Goal: Information Seeking & Learning: Learn about a topic

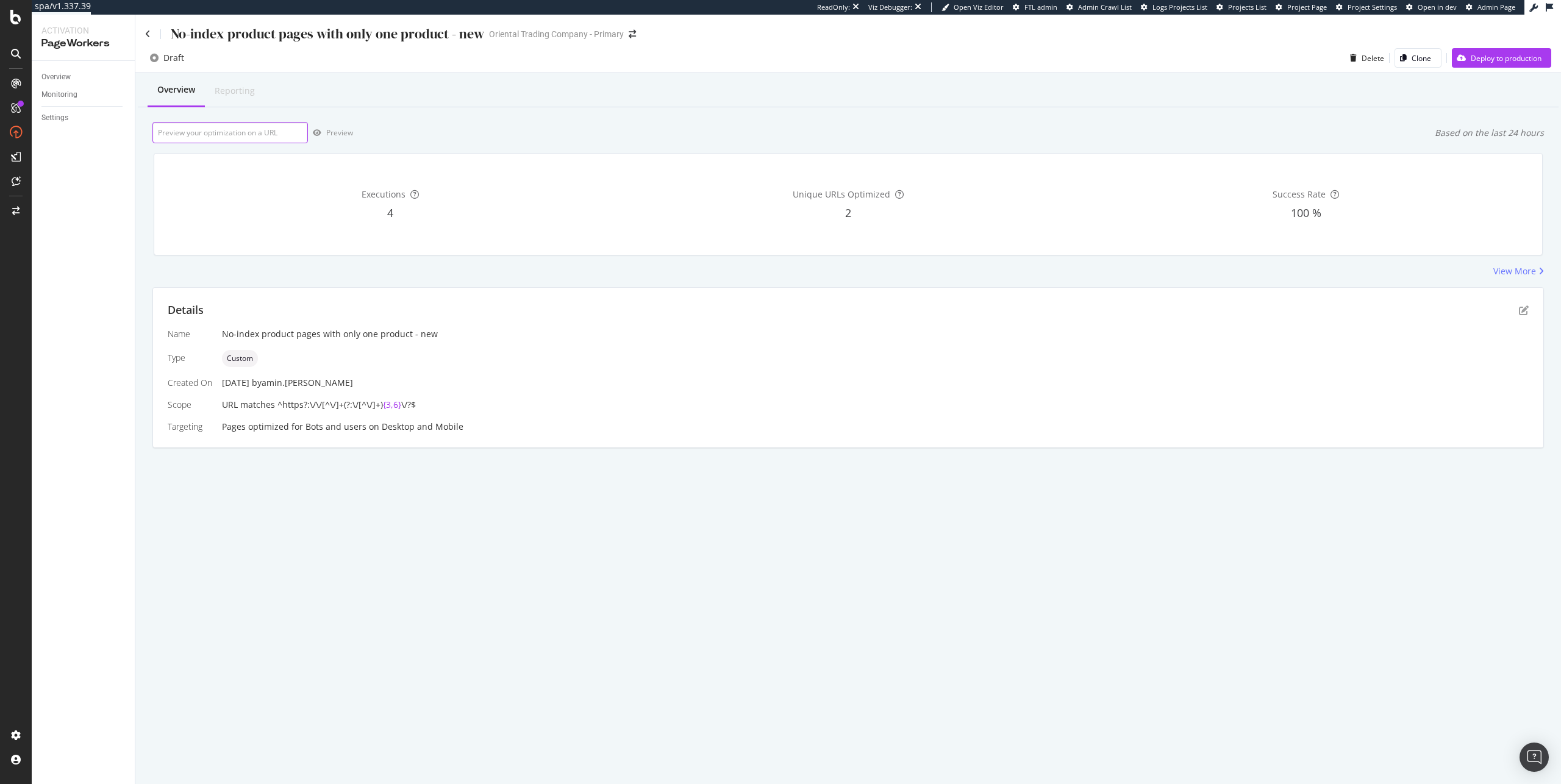
click at [236, 130] on input "url" at bounding box center [230, 133] width 155 height 22
paste input "https://www.orientaltrading.com/toys-games-and-novelties/games-and-activities/b…"
type input "https://www.orientaltrading.com/toys-games-and-novelties/games-and-activities/b…"
click at [342, 133] on div "Preview" at bounding box center [339, 133] width 27 height 11
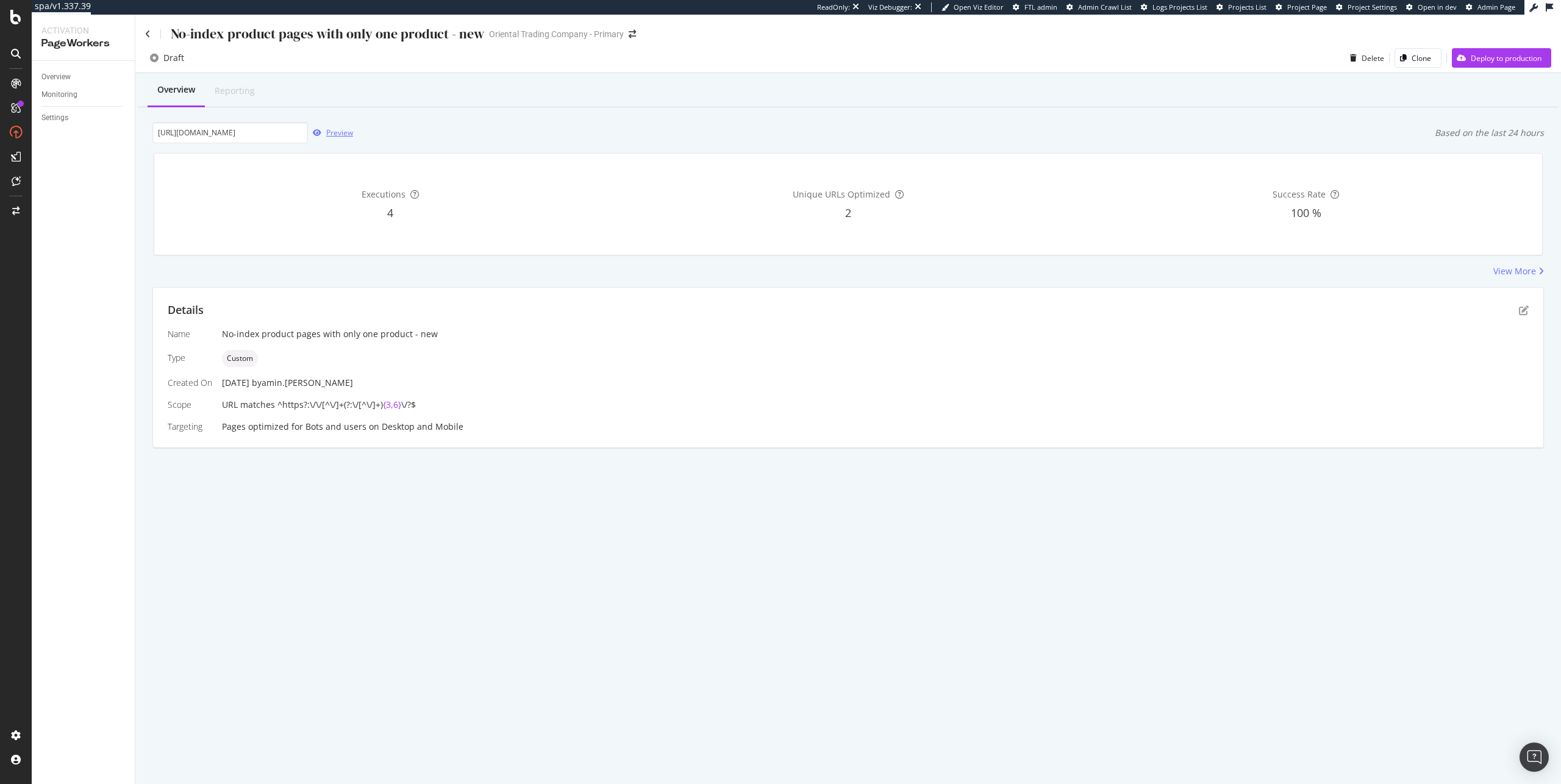
scroll to position [0, 0]
click at [330, 135] on div "Preview" at bounding box center [339, 133] width 27 height 11
click at [1527, 314] on icon "pen-to-square" at bounding box center [1524, 310] width 10 height 10
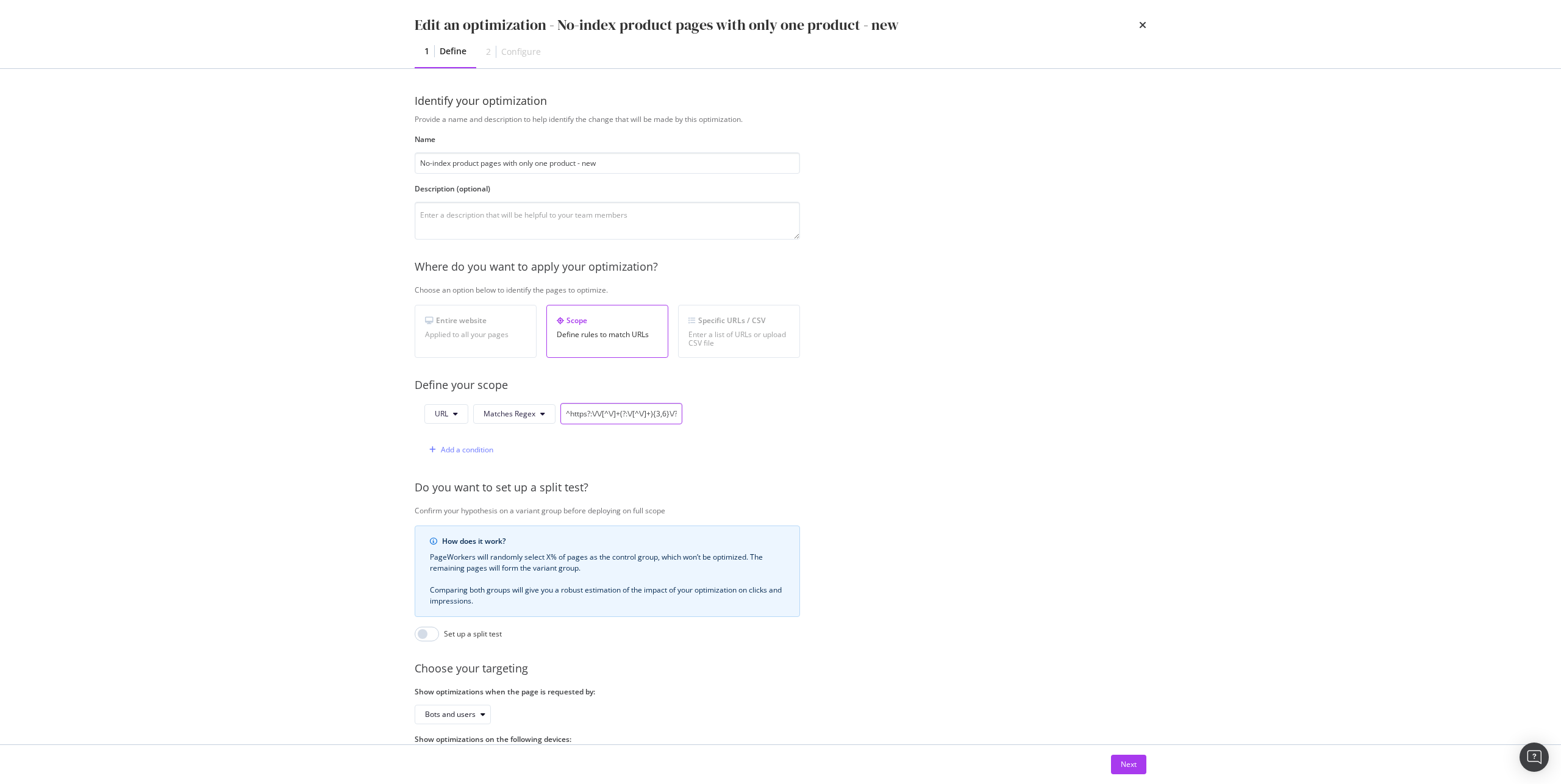
click at [579, 414] on input "^https?:\/\/[^\/]+(?:\/[^\/]+){3,6}\/?$" at bounding box center [621, 414] width 122 height 22
click at [635, 417] on input "^https?:\/\/[^\/]+(?:\/[^\/]+){3,6}\/?$" at bounding box center [621, 414] width 122 height 22
drag, startPoint x: 653, startPoint y: 414, endPoint x: 677, endPoint y: 414, distance: 24.0
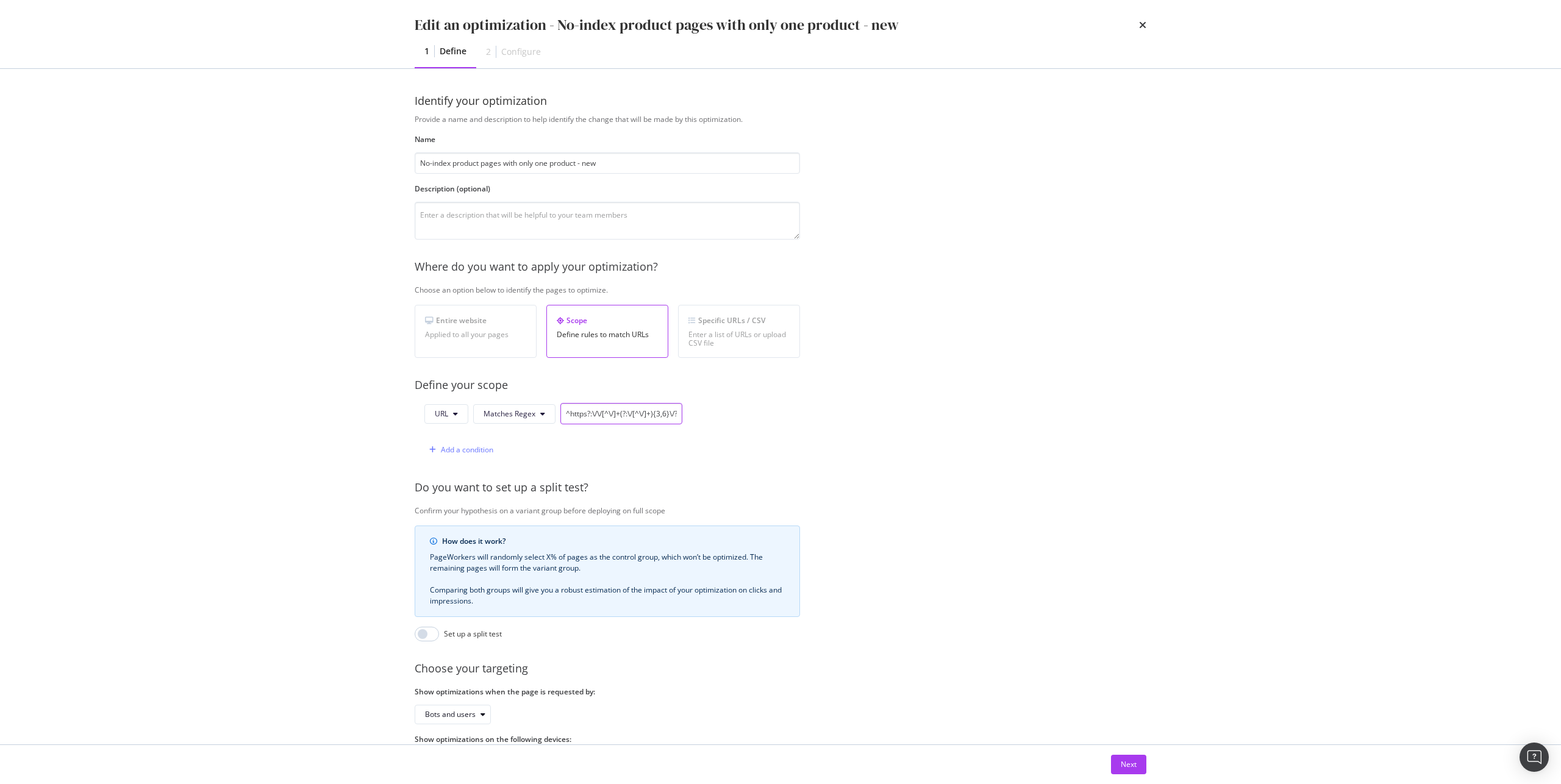
click at [677, 414] on input "^https?:\/\/[^\/]+(?:\/[^\/]+){3,6}\/?$" at bounding box center [621, 414] width 122 height 22
drag, startPoint x: 670, startPoint y: 413, endPoint x: 646, endPoint y: 415, distance: 24.1
click at [646, 415] on input "^https?:\/\/[^\/]+(?:\/[^\/]+){3,6}\/?$" at bounding box center [621, 414] width 122 height 22
click at [643, 415] on input "^https?:\/\/[^\/]+(?:\/[^\/]+){3,6}\/?$" at bounding box center [621, 414] width 122 height 22
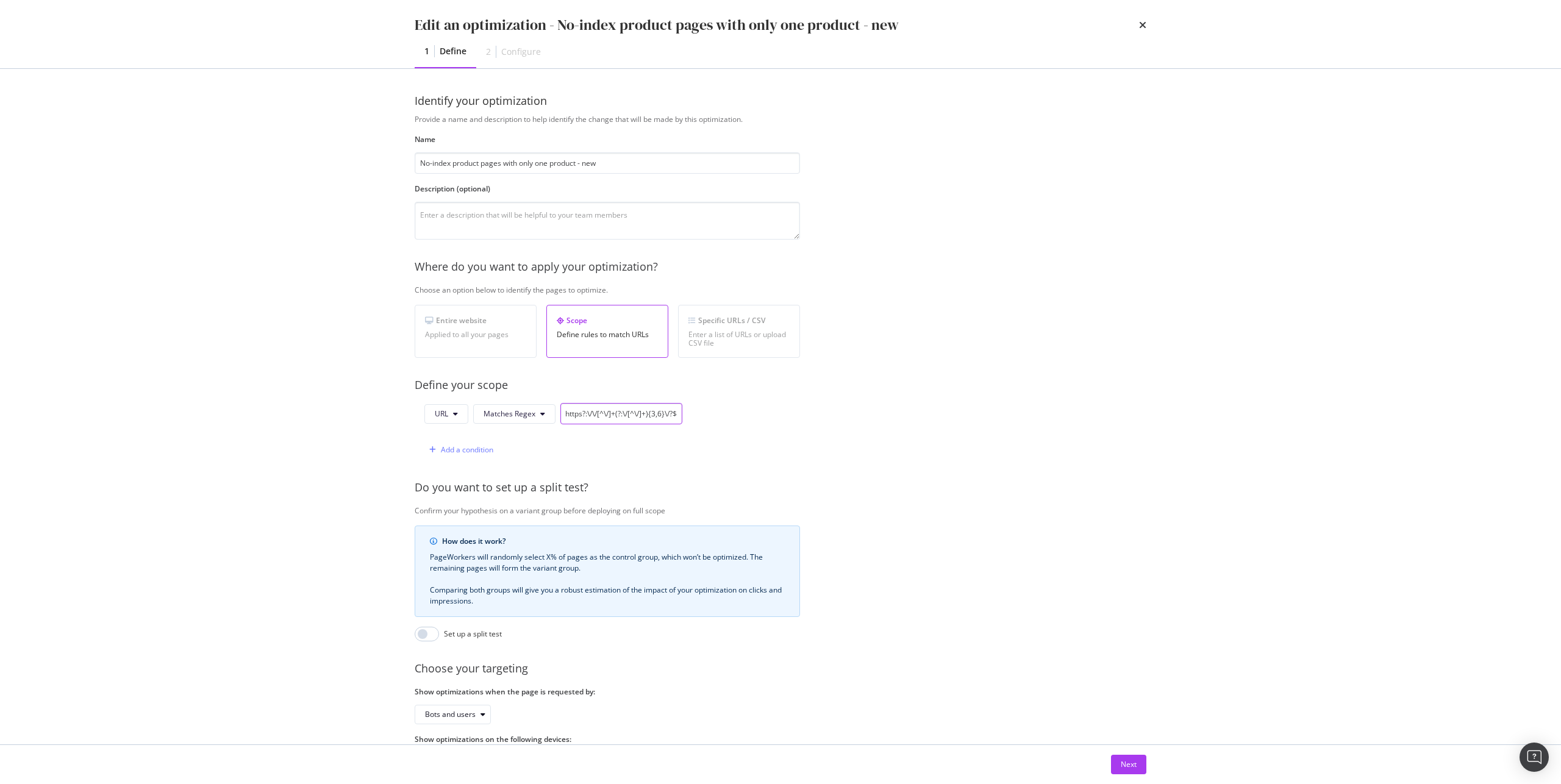
click at [643, 415] on input "^https?:\/\/[^\/]+(?:\/[^\/]+){3,6}\/?$" at bounding box center [621, 414] width 122 height 22
click at [1133, 766] on div "Next" at bounding box center [1128, 763] width 16 height 11
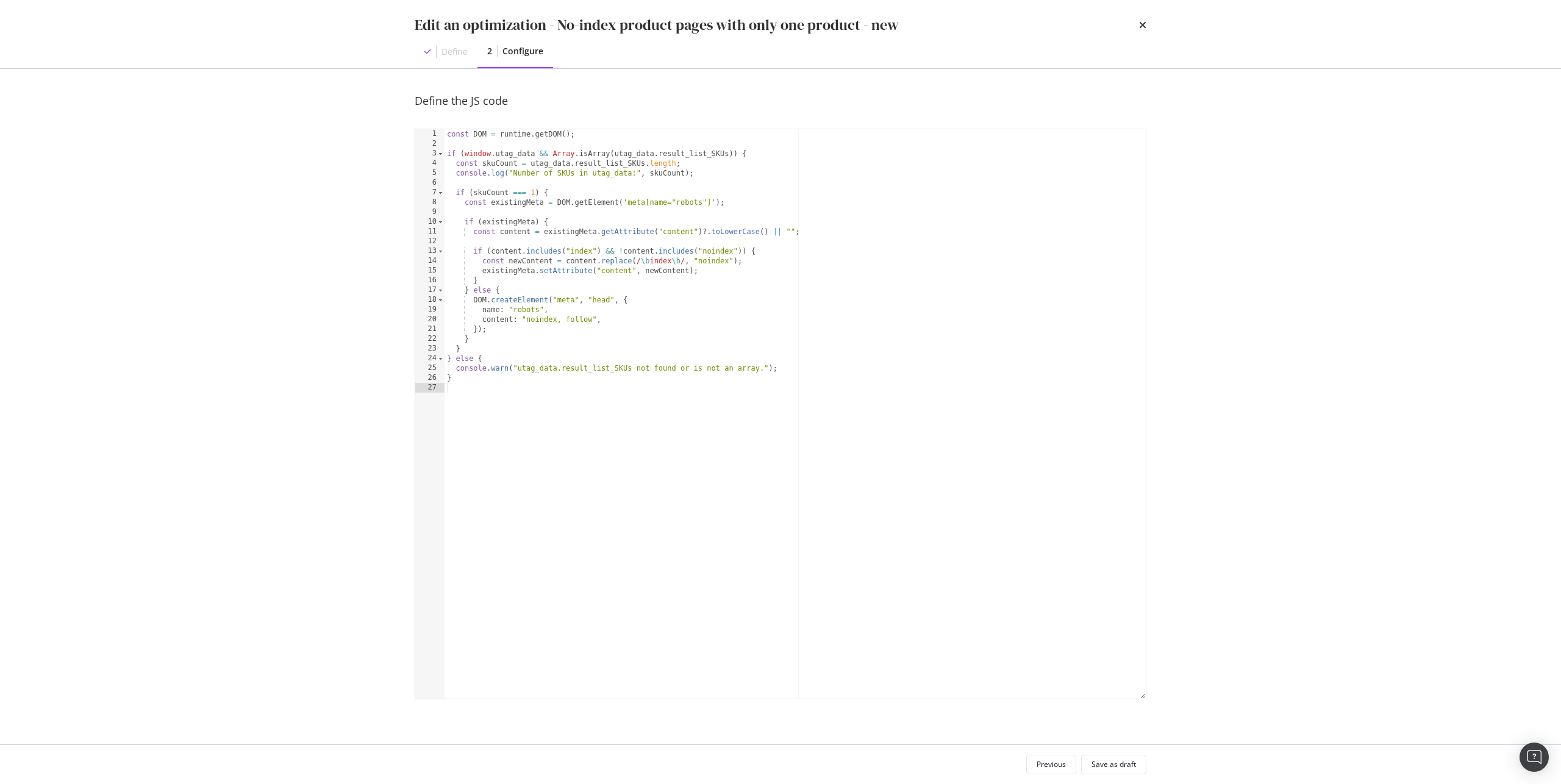
click at [667, 167] on div "const DOM = runtime . getDOM ( ) ; if ( window . utag_data && Array . isArray (…" at bounding box center [794, 423] width 701 height 588
drag, startPoint x: 671, startPoint y: 167, endPoint x: 532, endPoint y: 165, distance: 139.0
click at [532, 165] on div "const DOM = runtime . getDOM ( ) ; if ( window . utag_data && Array . isArray (…" at bounding box center [794, 423] width 701 height 588
click at [533, 196] on div "const DOM = runtime . getDOM ( ) ; if ( window . utag_data && Array . isArray (…" at bounding box center [794, 423] width 701 height 588
type textarea "if (skuCount === 1) {"
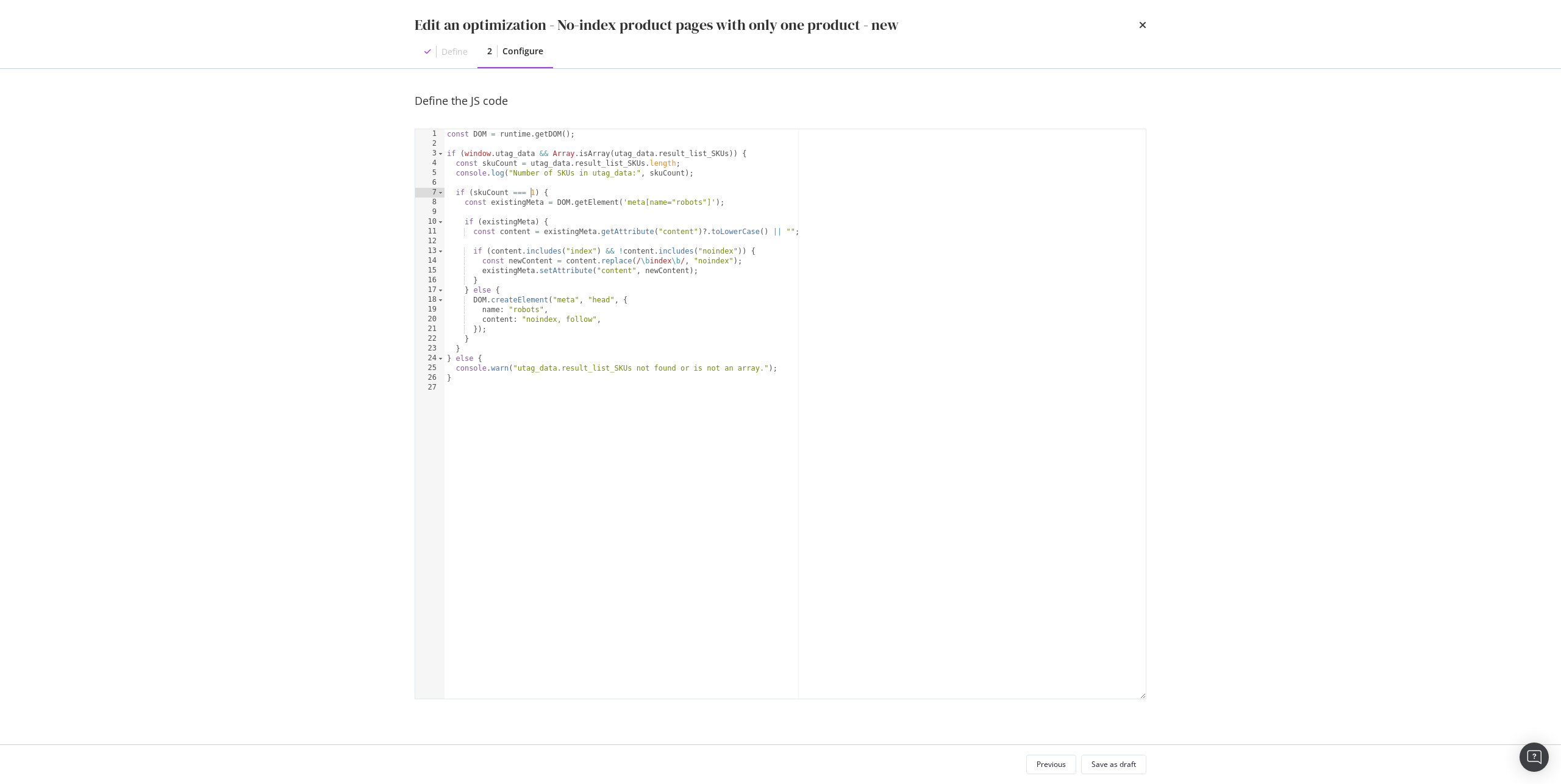
click at [537, 389] on div "const DOM = runtime . getDOM ( ) ; if ( window . utag_data && Array . isArray (…" at bounding box center [794, 423] width 701 height 588
click at [1227, 118] on div "Edit an optimization - No-index product pages with only one product - new Defin…" at bounding box center [780, 392] width 1561 height 784
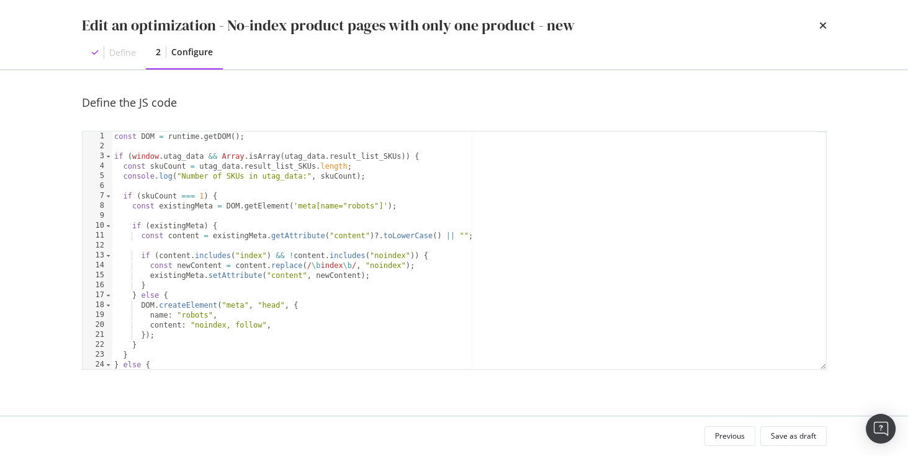
click at [860, 164] on div "Edit an optimization - No-index product pages with only one product - new Defin…" at bounding box center [454, 228] width 908 height 456
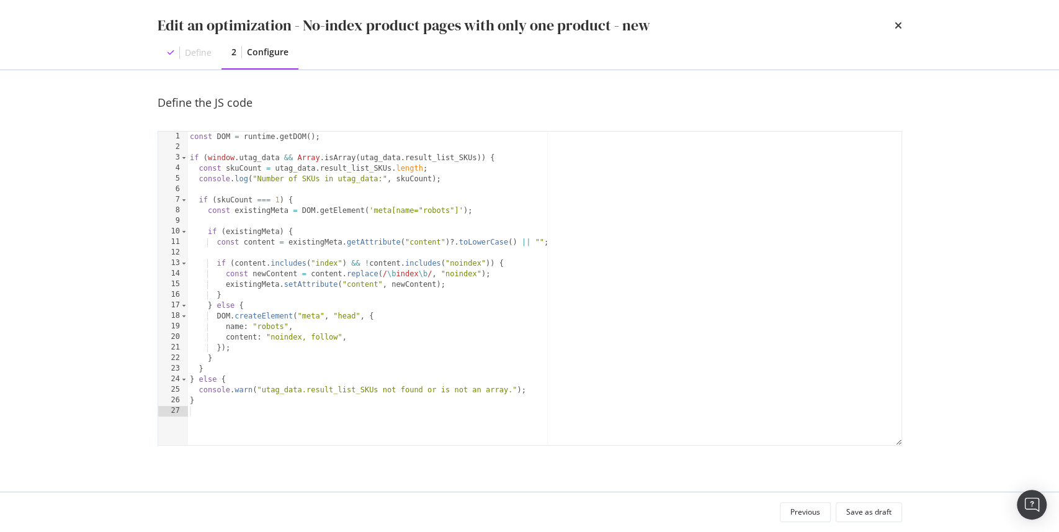
click at [937, 323] on div "Edit an optimization - No-index product pages with only one product - new Defin…" at bounding box center [529, 266] width 1059 height 532
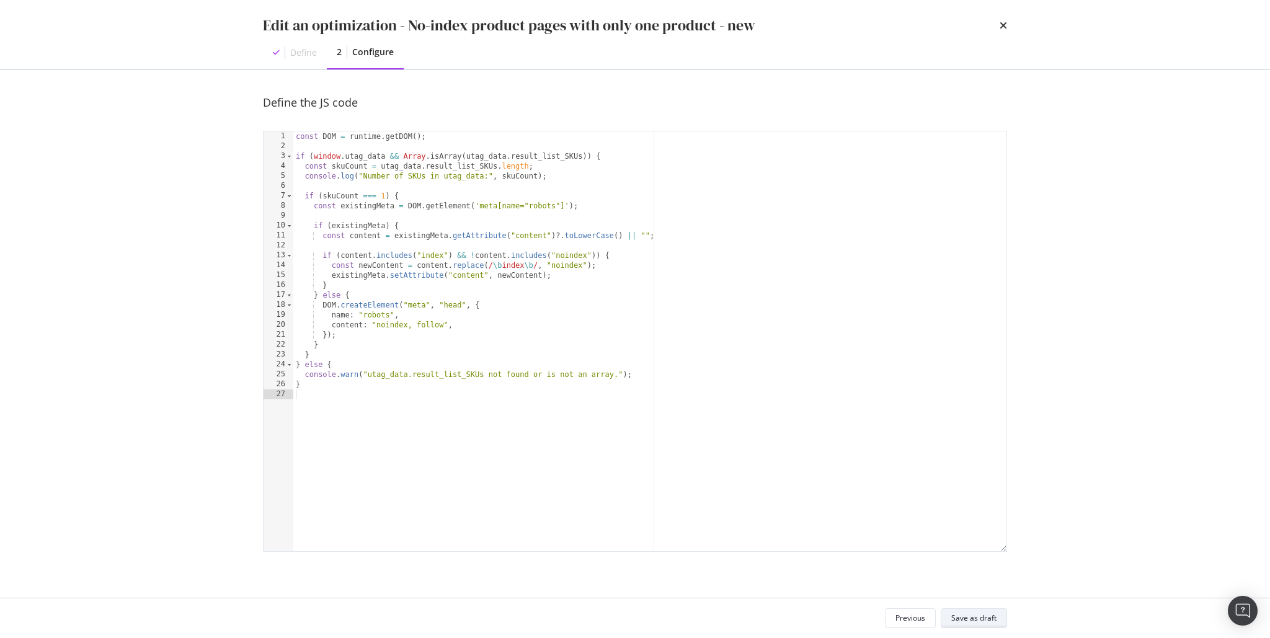
click at [980, 617] on div "Save as draft" at bounding box center [974, 618] width 45 height 11
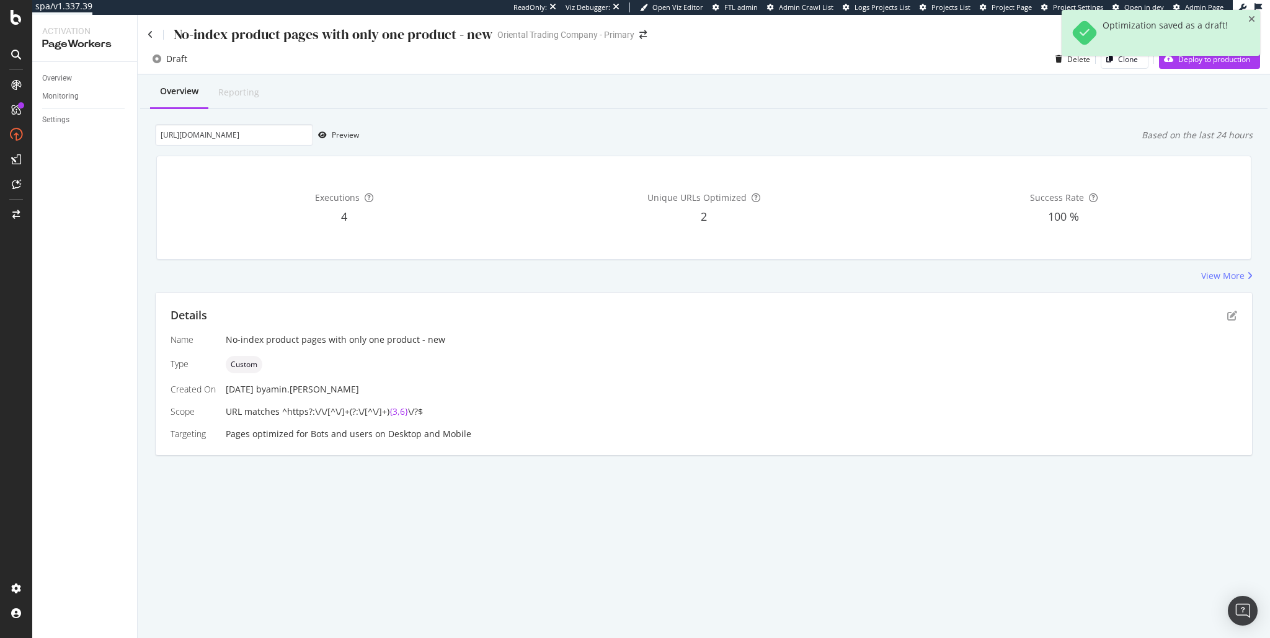
click at [1240, 65] on div "Optimization saved as a draft!" at bounding box center [1161, 38] width 199 height 56
click at [1220, 61] on div "Optimization saved as a draft!" at bounding box center [1161, 38] width 199 height 56
click at [1255, 18] on icon "close toast" at bounding box center [1252, 19] width 7 height 9
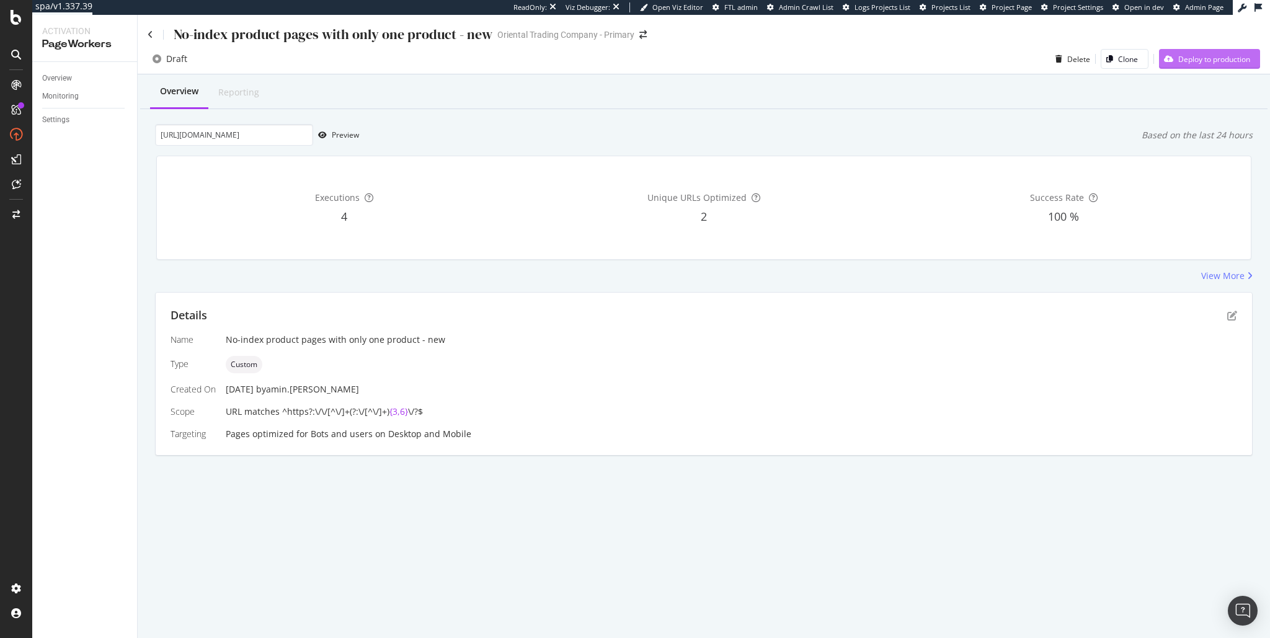
click at [1213, 61] on div "Deploy to production" at bounding box center [1215, 59] width 72 height 11
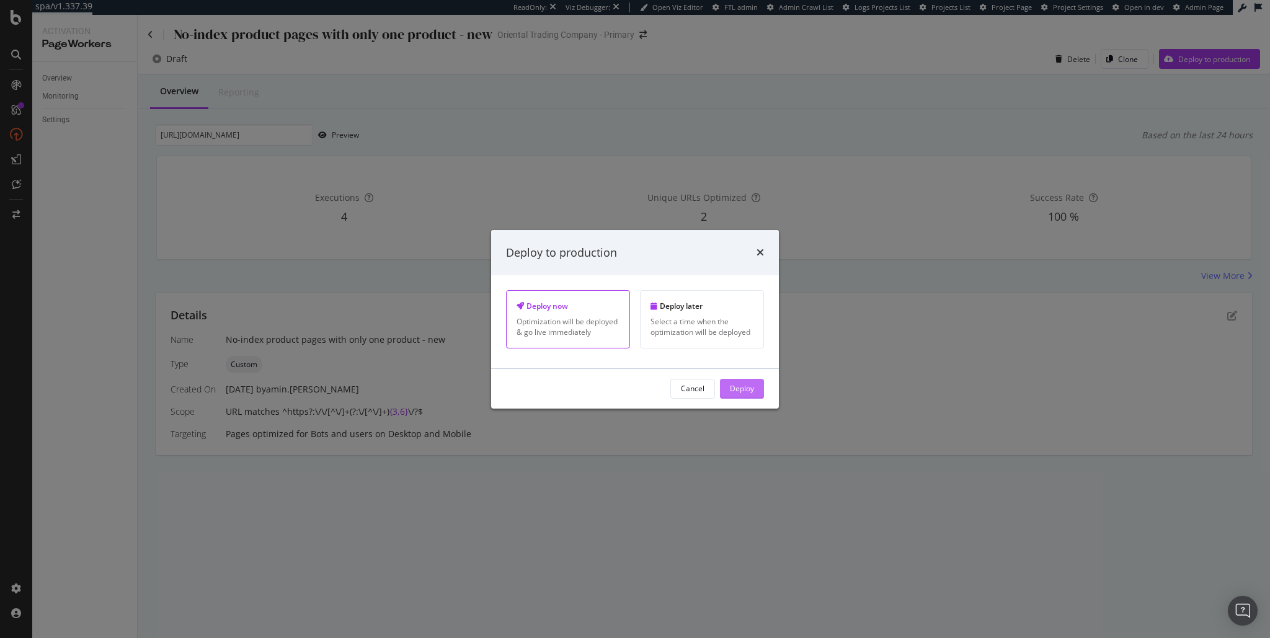
click at [734, 388] on div "Deploy" at bounding box center [742, 388] width 24 height 11
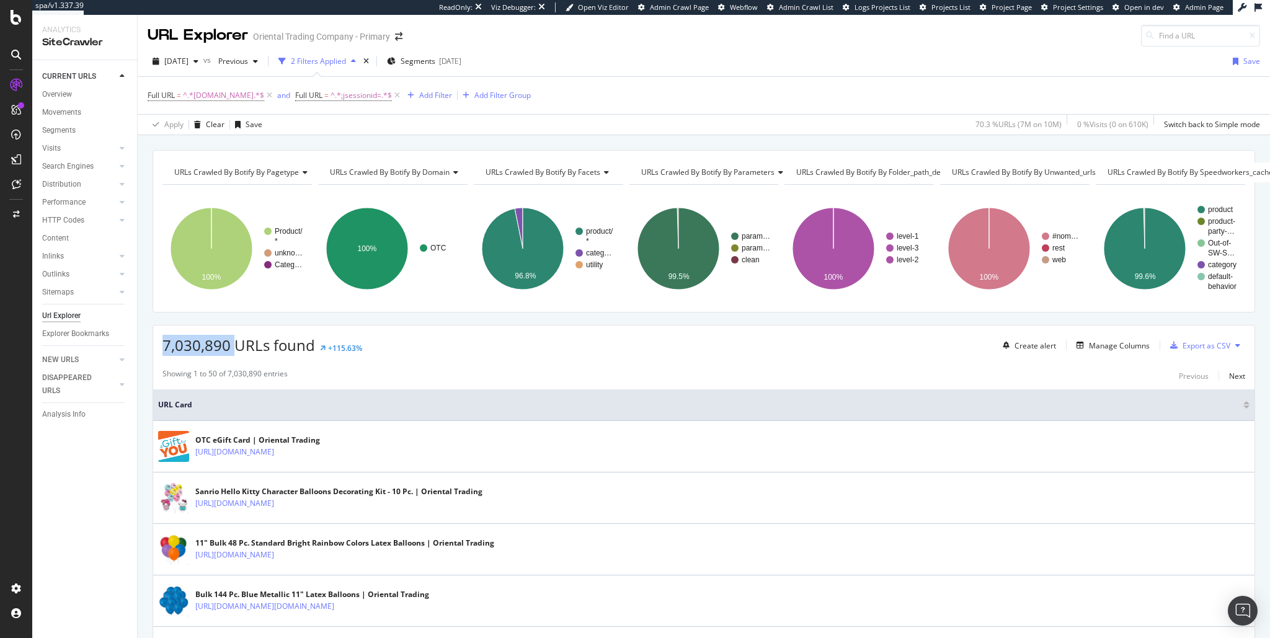
drag, startPoint x: 209, startPoint y: 344, endPoint x: 160, endPoint y: 344, distance: 49.0
click at [160, 344] on div "7,030,890 URLs found +115.63% Create alert Manage Columns Export as CSV" at bounding box center [704, 341] width 1102 height 30
click at [78, 159] on div "LogAnalyzer" at bounding box center [70, 159] width 48 height 12
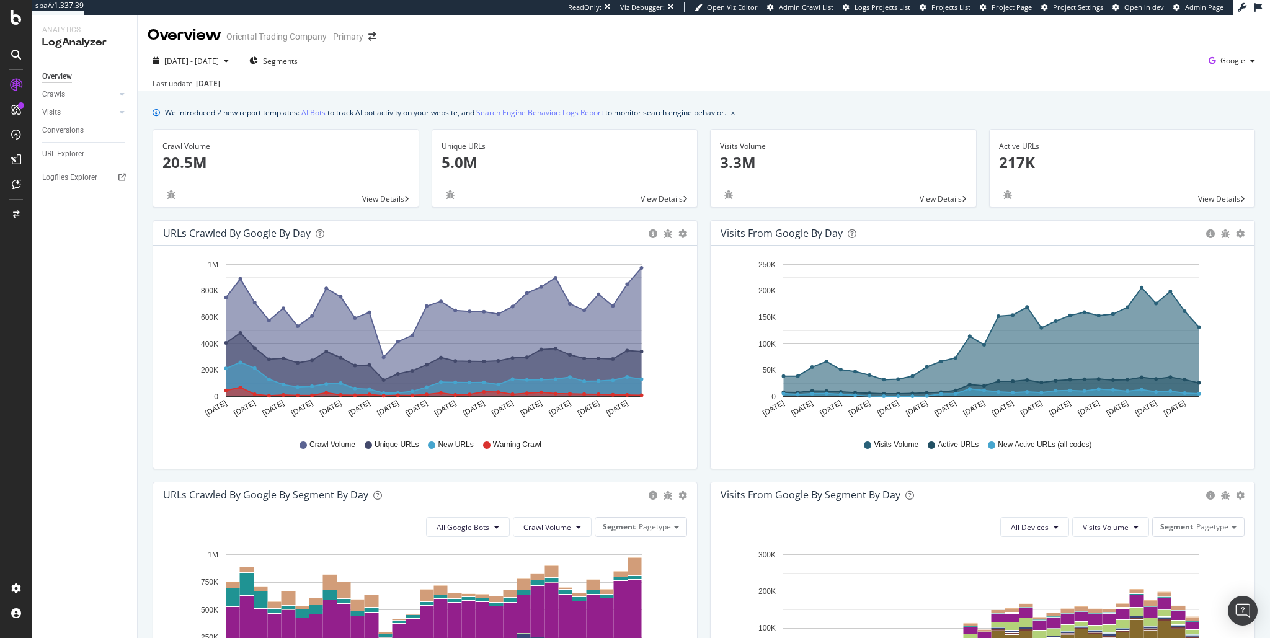
click at [464, 163] on p "5.0M" at bounding box center [565, 162] width 247 height 21
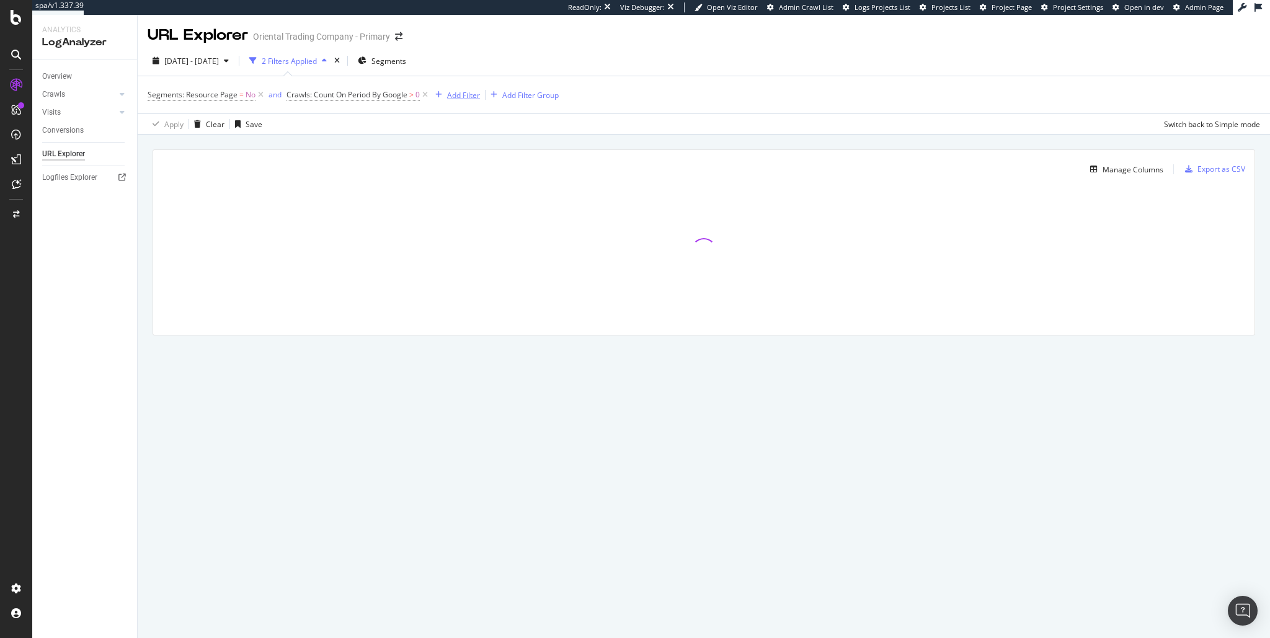
click at [466, 99] on div "Add Filter" at bounding box center [463, 95] width 33 height 11
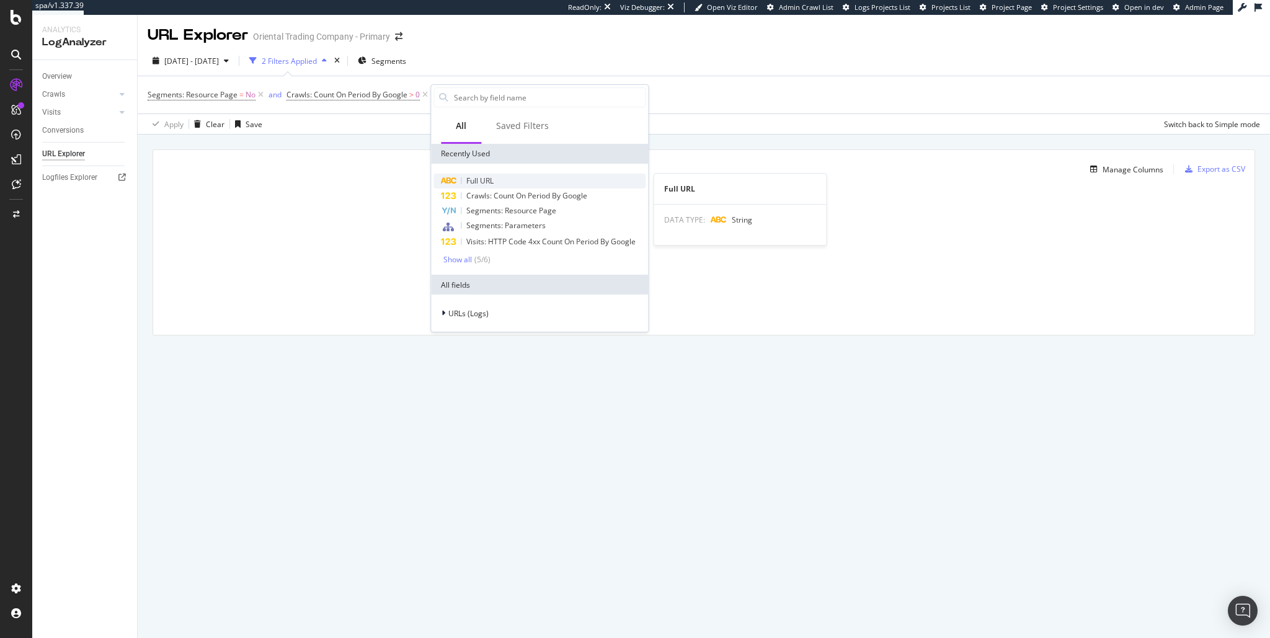
click at [492, 177] on span "Full URL" at bounding box center [479, 181] width 27 height 11
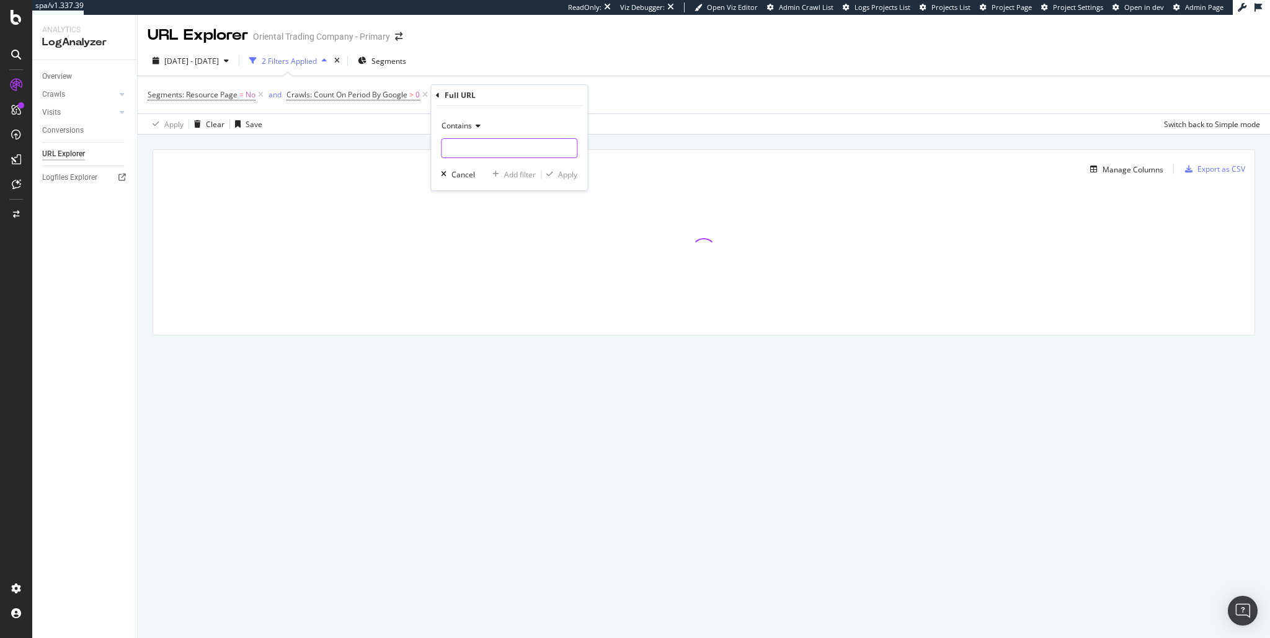
click at [494, 146] on input "text" at bounding box center [509, 148] width 135 height 20
type input ".css"
click at [553, 174] on div "button" at bounding box center [550, 174] width 17 height 7
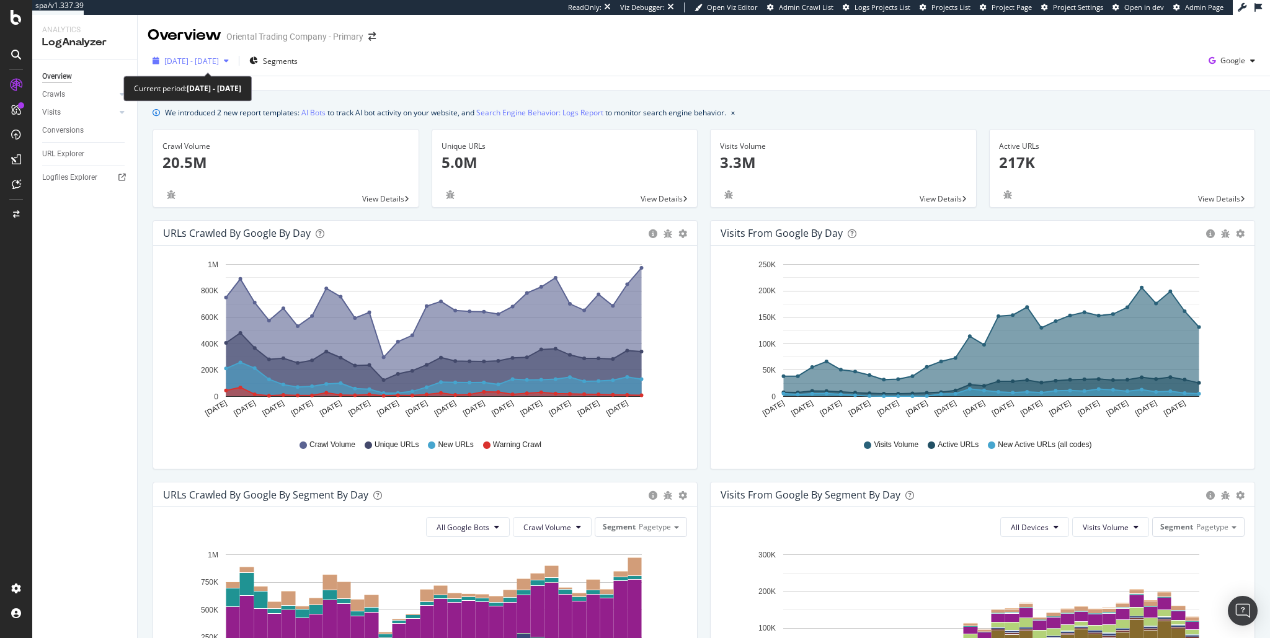
click at [234, 69] on div "2025 Aug. 23rd - Sep. 21st" at bounding box center [191, 60] width 86 height 19
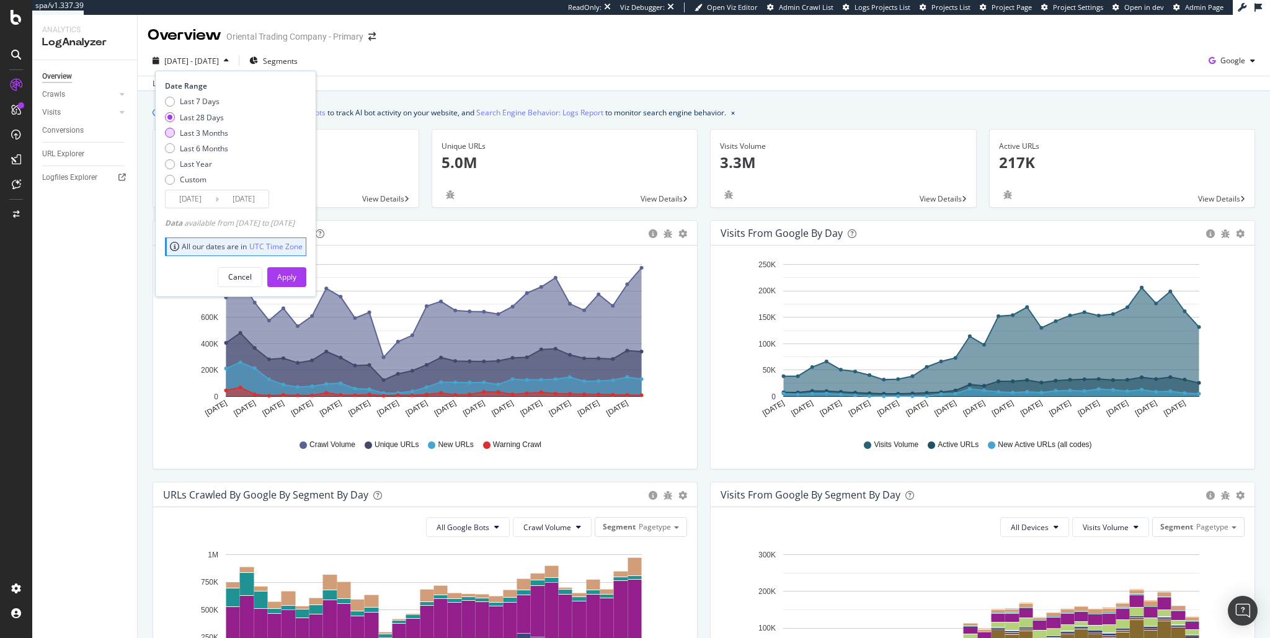
drag, startPoint x: 218, startPoint y: 135, endPoint x: 224, endPoint y: 138, distance: 6.7
click at [218, 134] on div "Last 3 Months" at bounding box center [204, 133] width 48 height 11
type input "2025/06/22"
click at [297, 274] on div "Apply" at bounding box center [286, 277] width 19 height 11
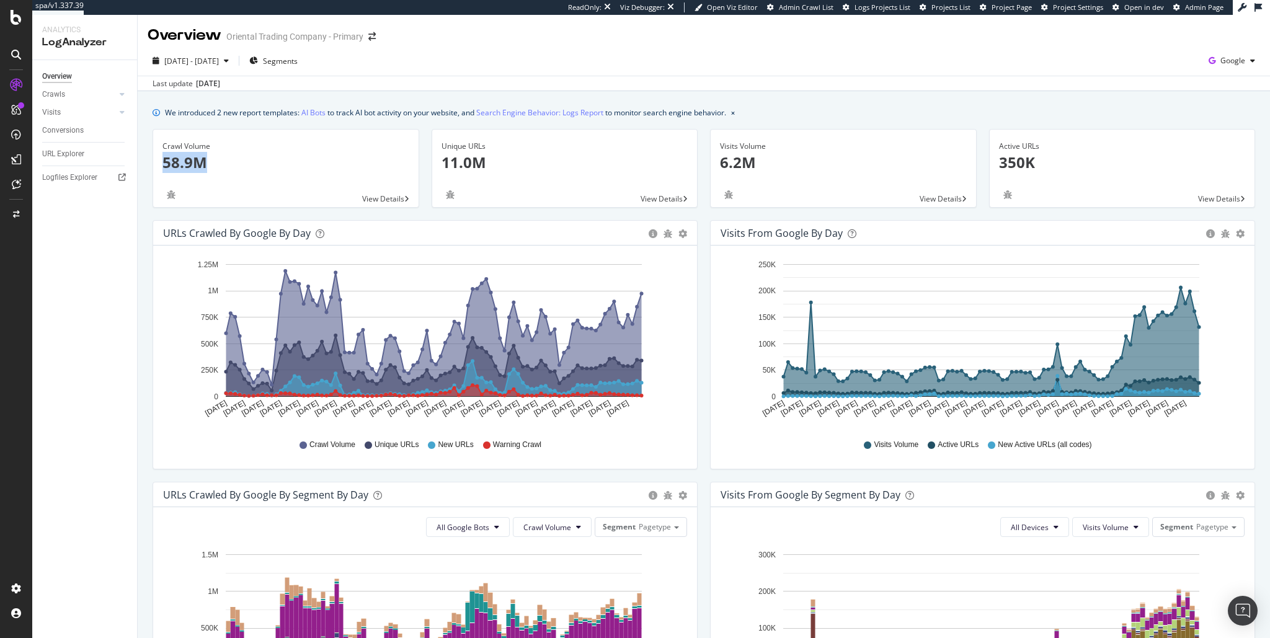
drag, startPoint x: 161, startPoint y: 162, endPoint x: 221, endPoint y: 161, distance: 60.8
click at [221, 161] on div "Crawl Volume 58.9M" at bounding box center [286, 160] width 266 height 60
